Goal: Task Accomplishment & Management: Use online tool/utility

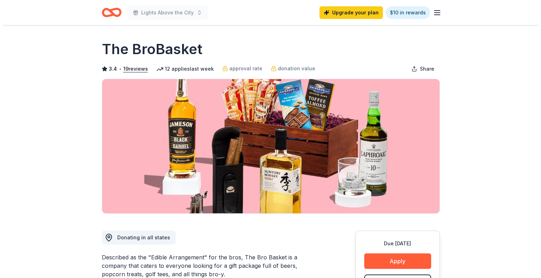
scroll to position [35, 0]
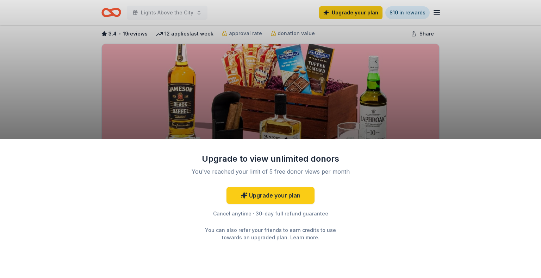
click at [482, 100] on div "Upgrade to view unlimited donors You've reached your limit of 5 free donor view…" at bounding box center [270, 139] width 541 height 278
click at [436, 11] on div "Upgrade to view unlimited donors You've reached your limit of 5 free donor view…" at bounding box center [270, 139] width 541 height 278
click at [273, 196] on link "Upgrade your plan" at bounding box center [270, 195] width 88 height 17
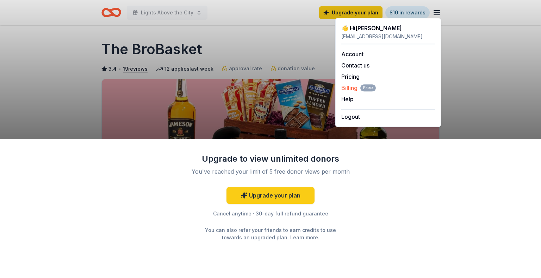
click at [348, 87] on span "Billing Free" at bounding box center [358, 88] width 34 height 8
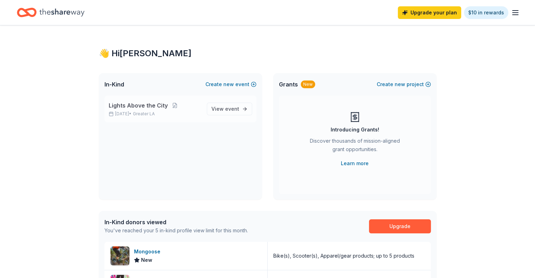
click at [142, 105] on span "Lights Above the City" at bounding box center [138, 105] width 59 height 8
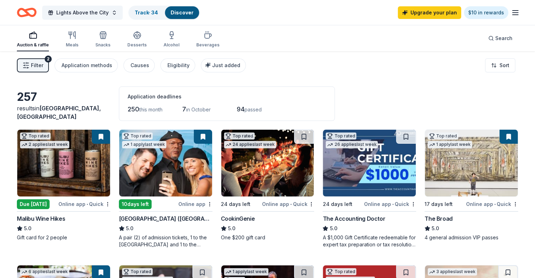
click at [192, 13] on link "Discover" at bounding box center [182, 13] width 23 height 6
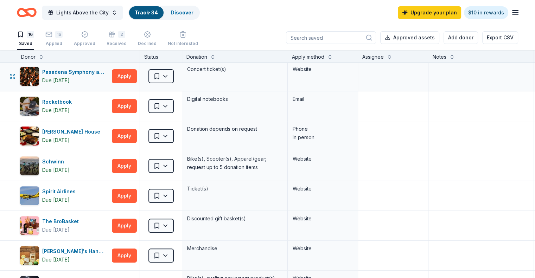
scroll to position [246, 0]
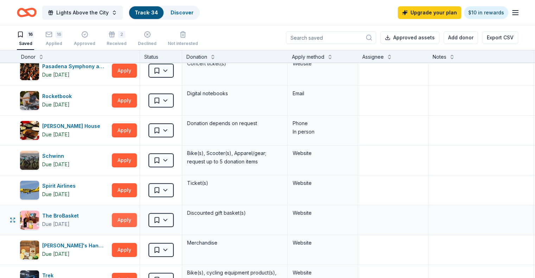
click at [134, 220] on button "Apply" at bounding box center [124, 220] width 25 height 14
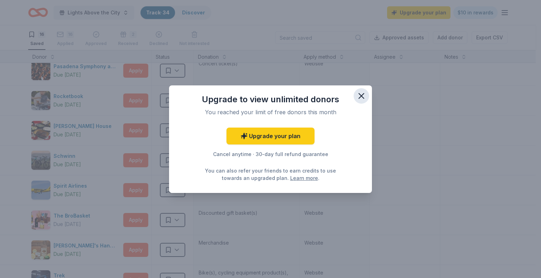
click at [360, 95] on icon "button" at bounding box center [361, 96] width 10 height 10
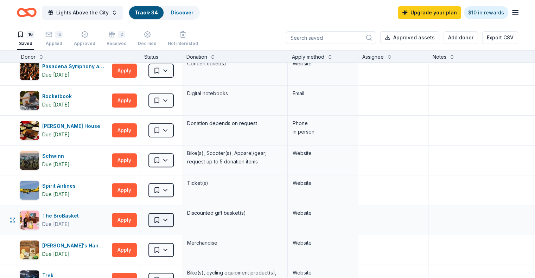
click at [178, 220] on html "Lights Above the City Track · 34 Discover Upgrade your plan $10 in rewards 16 S…" at bounding box center [267, 139] width 535 height 278
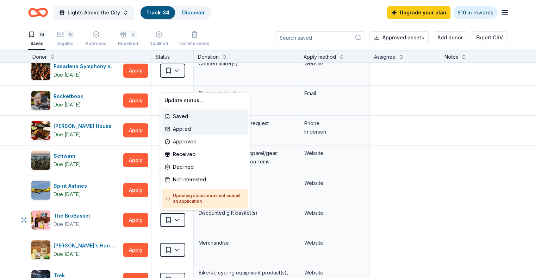
click at [179, 129] on div "Applied" at bounding box center [205, 129] width 87 height 13
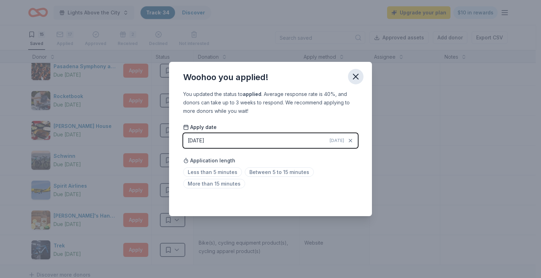
click at [356, 76] on icon "button" at bounding box center [355, 76] width 5 height 5
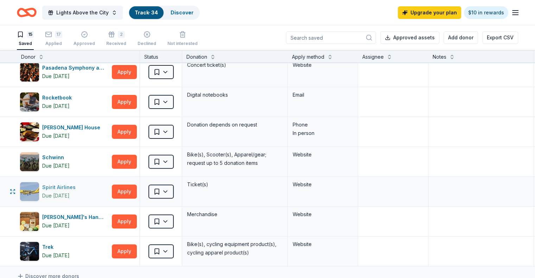
scroll to position [176, 0]
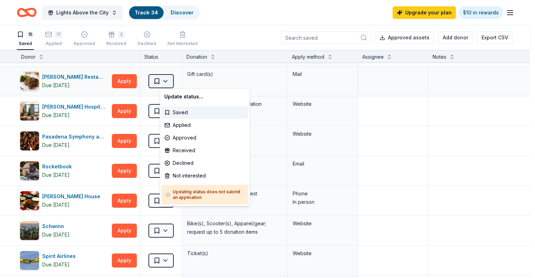
click at [176, 82] on html "Lights Above the City Track · 34 Discover Upgrade your plan $10 in rewards 15 S…" at bounding box center [267, 139] width 535 height 278
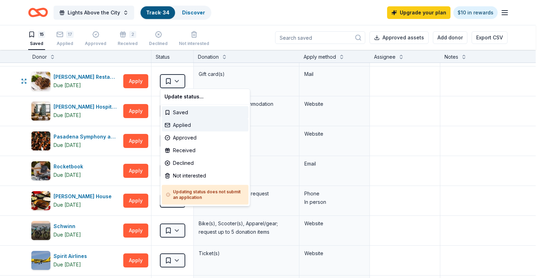
click at [181, 126] on div "Applied" at bounding box center [205, 125] width 87 height 13
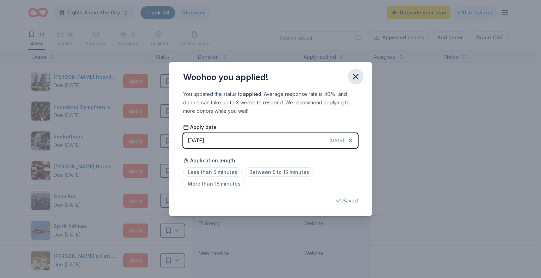
click at [356, 76] on icon "button" at bounding box center [355, 76] width 5 height 5
